Goal: Find specific page/section: Find specific page/section

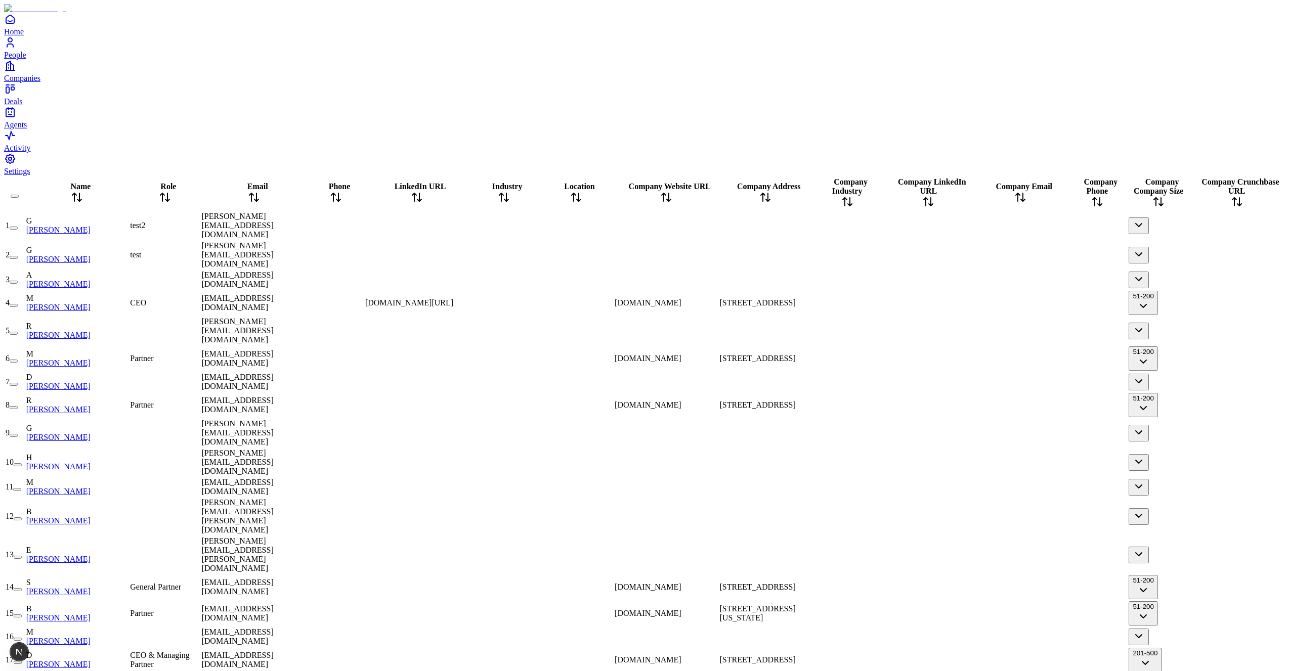
scroll to position [0, 378]
drag, startPoint x: 788, startPoint y: 47, endPoint x: 777, endPoint y: 108, distance: 62.8
click at [883, 226] on div at bounding box center [928, 226] width 90 height 0
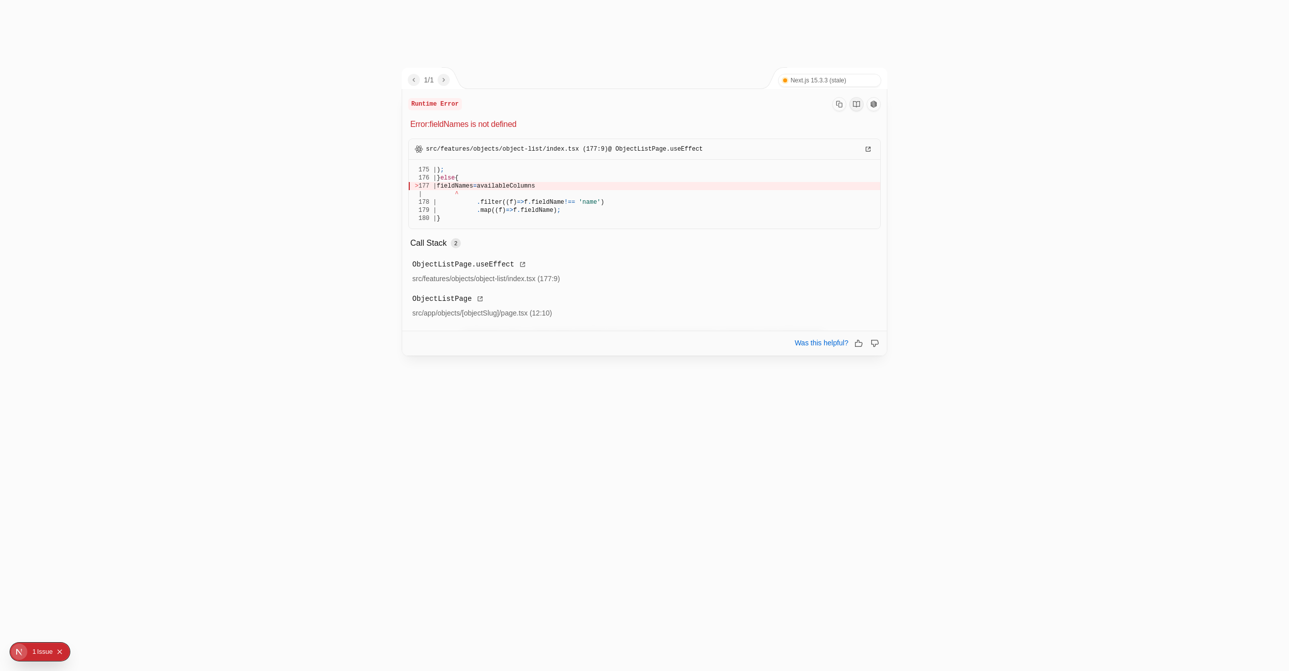
click at [249, 431] on div at bounding box center [644, 335] width 1289 height 671
